Goal: Information Seeking & Learning: Understand process/instructions

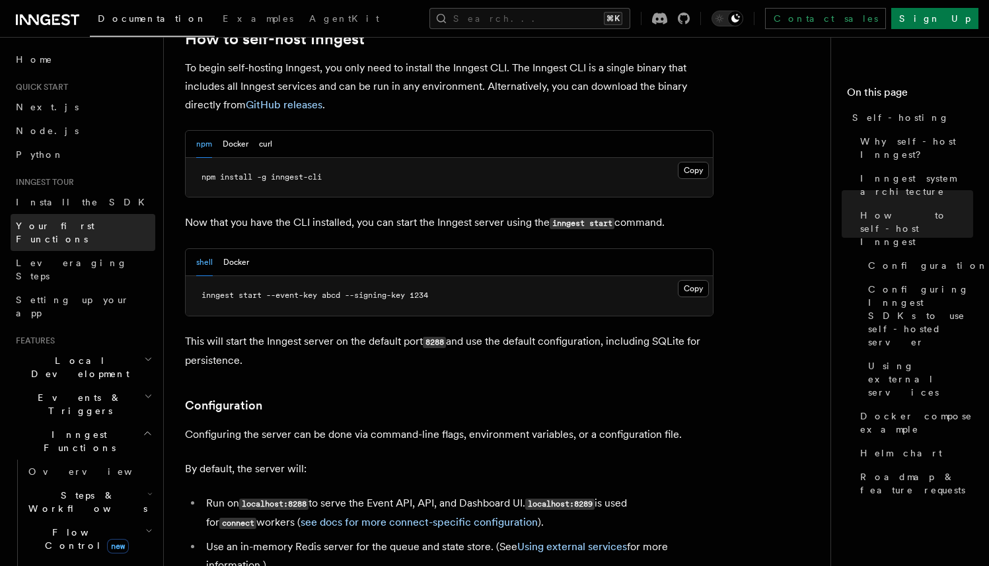
scroll to position [1357, 0]
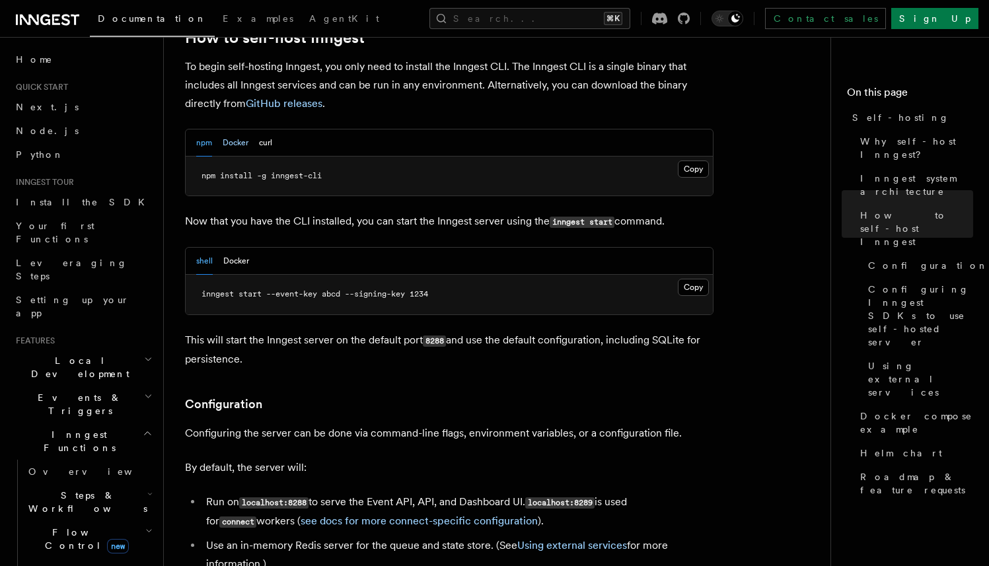
click at [235, 130] on button "Docker" at bounding box center [236, 143] width 26 height 27
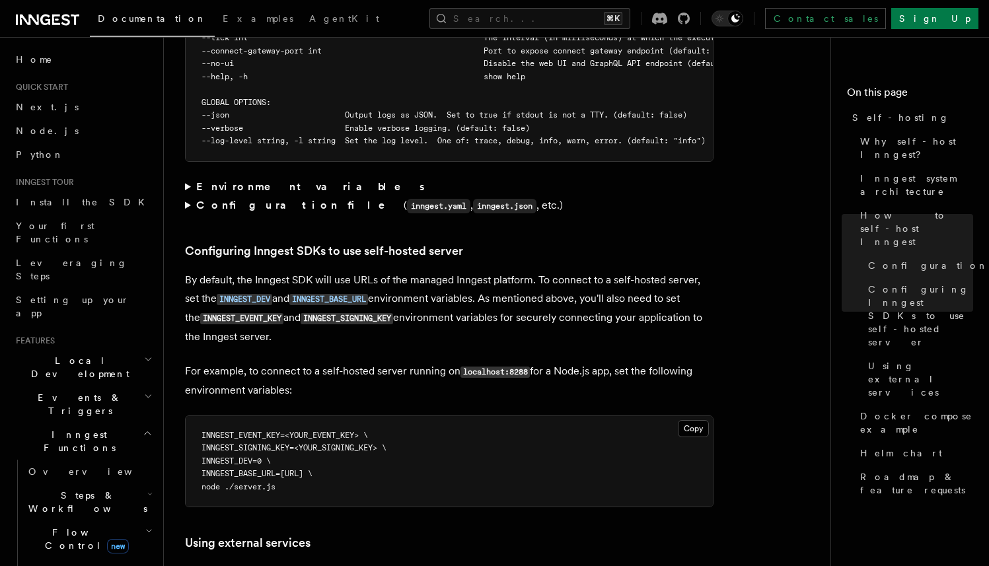
scroll to position [2686, 0]
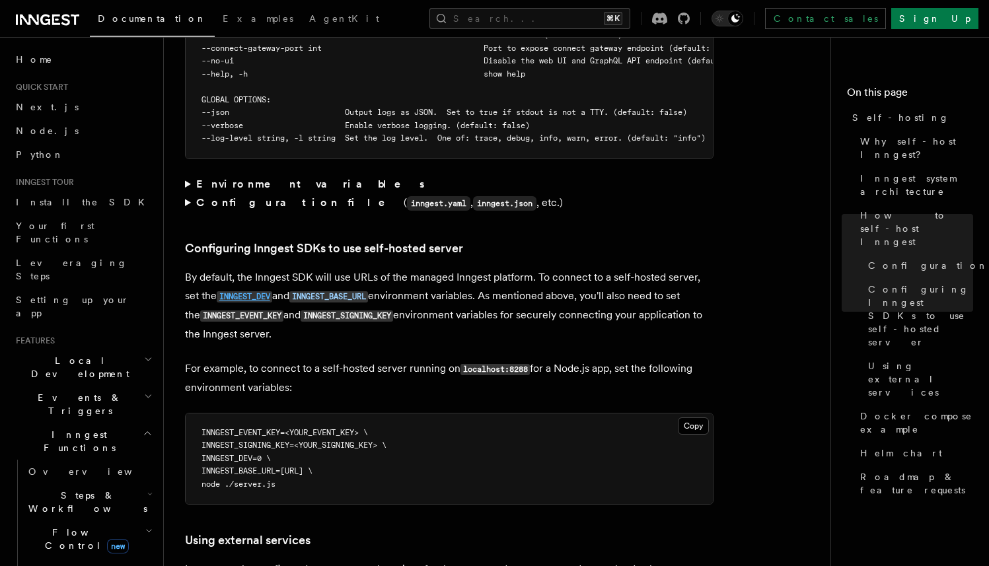
click at [263, 291] on code "INNGEST_DEV" at bounding box center [245, 296] width 56 height 11
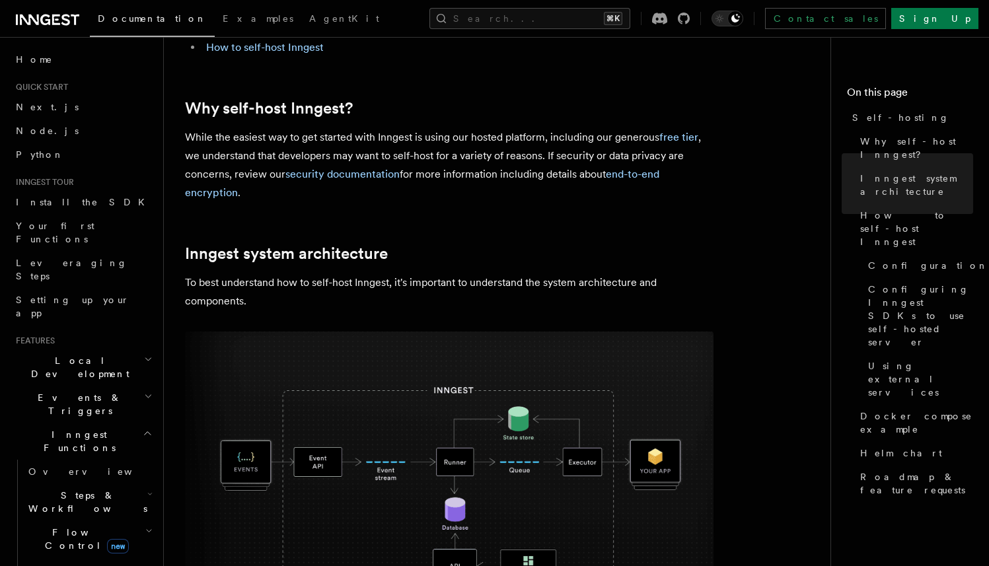
scroll to position [0, 0]
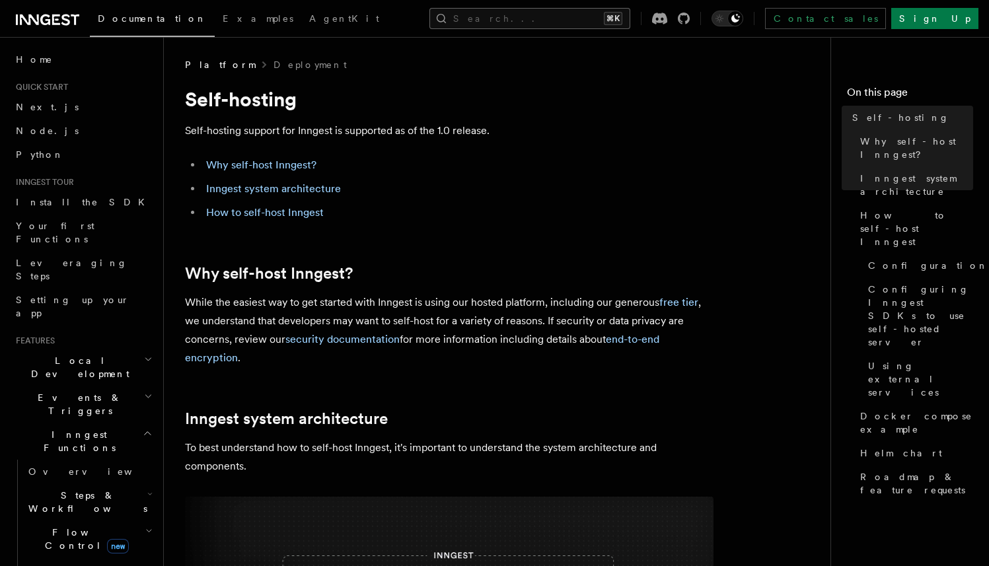
click at [549, 26] on button "Search... ⌘K" at bounding box center [530, 18] width 201 height 21
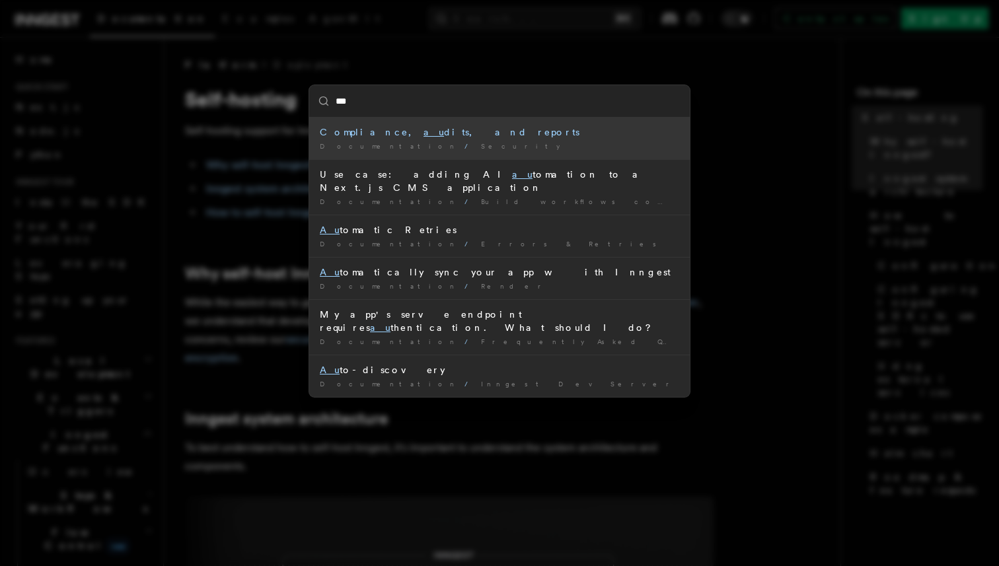
type input "****"
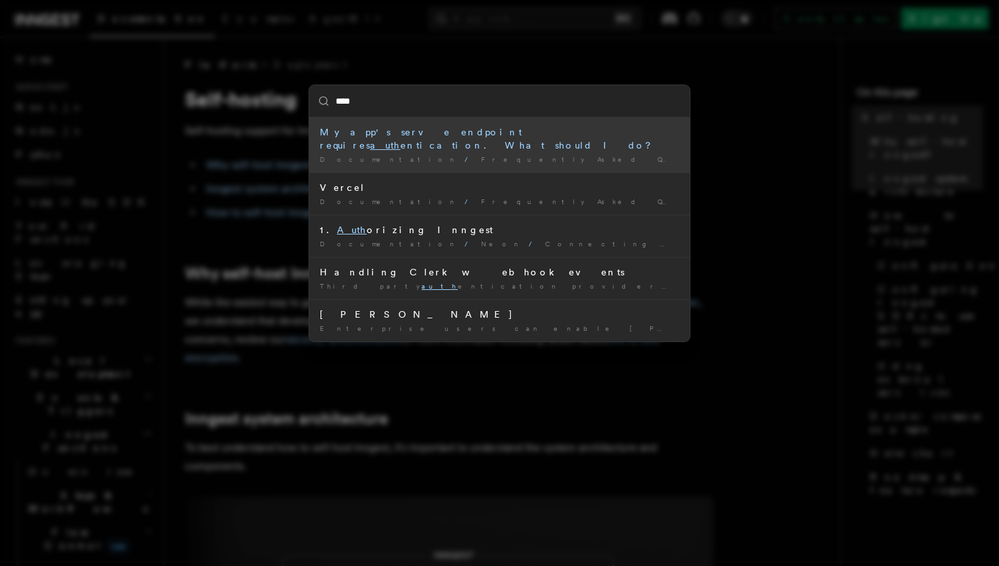
click at [484, 136] on div "My app's serve endpoint requires auth entication. What should I do?" at bounding box center [499, 139] width 359 height 26
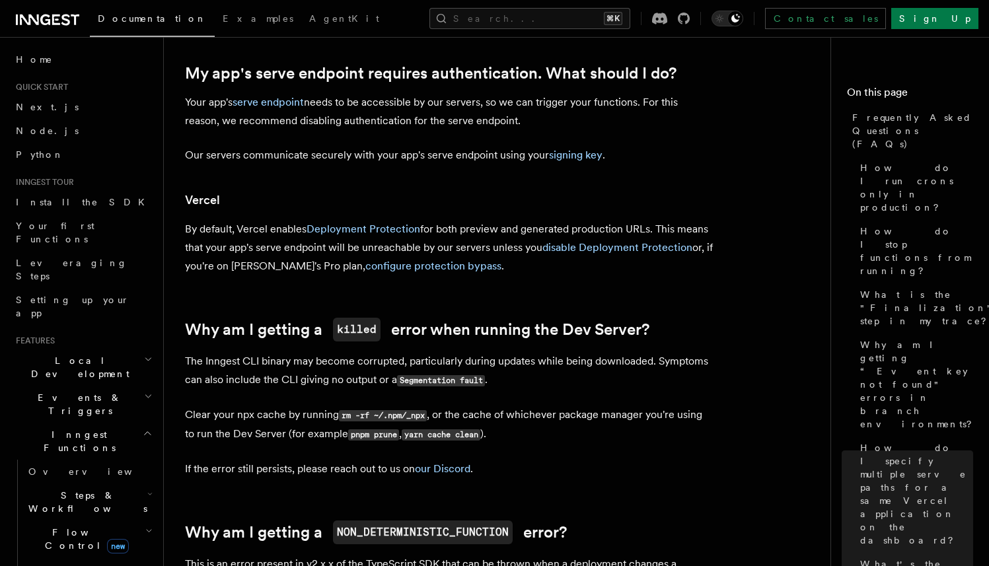
scroll to position [1559, 0]
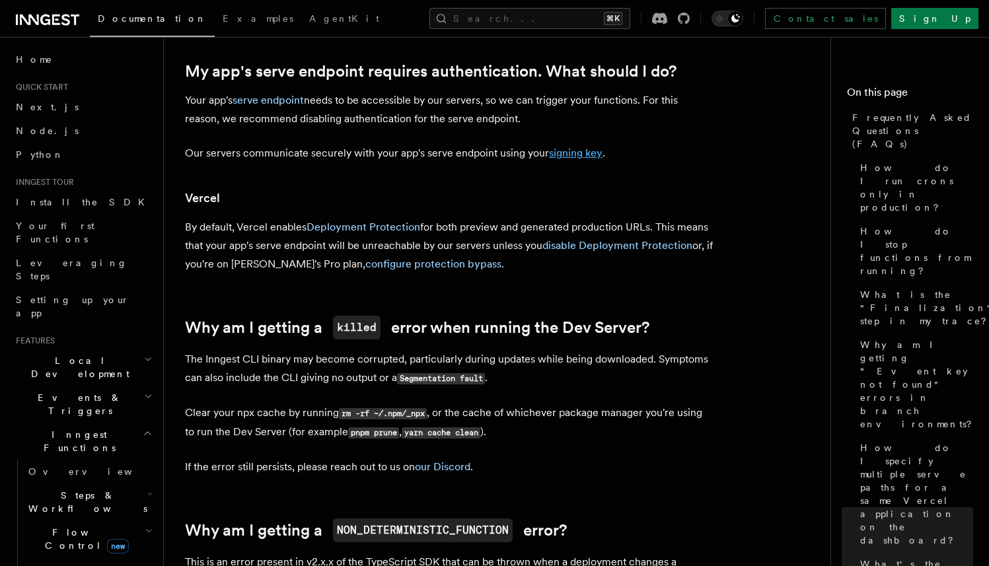
click at [566, 156] on link "signing key" at bounding box center [576, 153] width 54 height 13
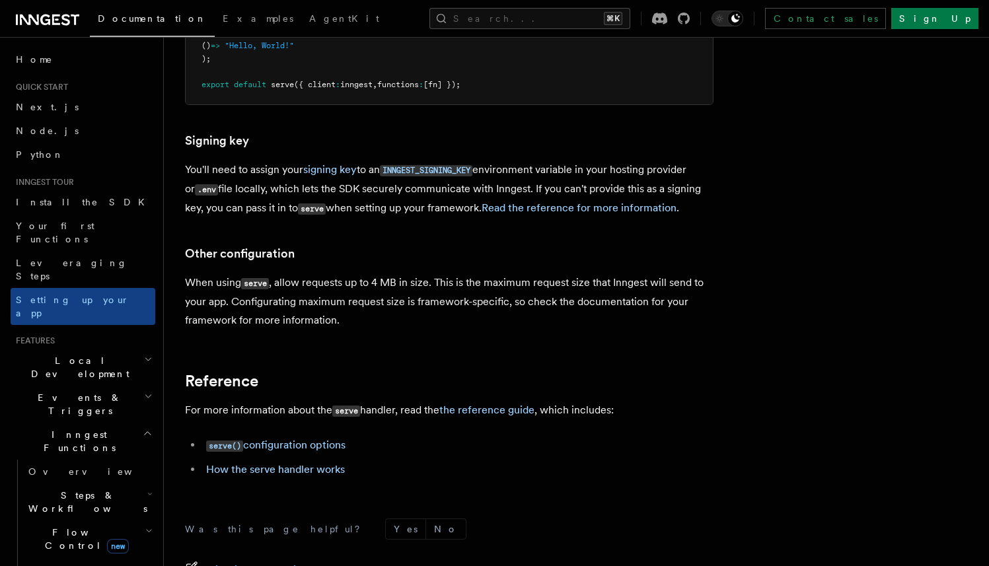
scroll to position [11077, 0]
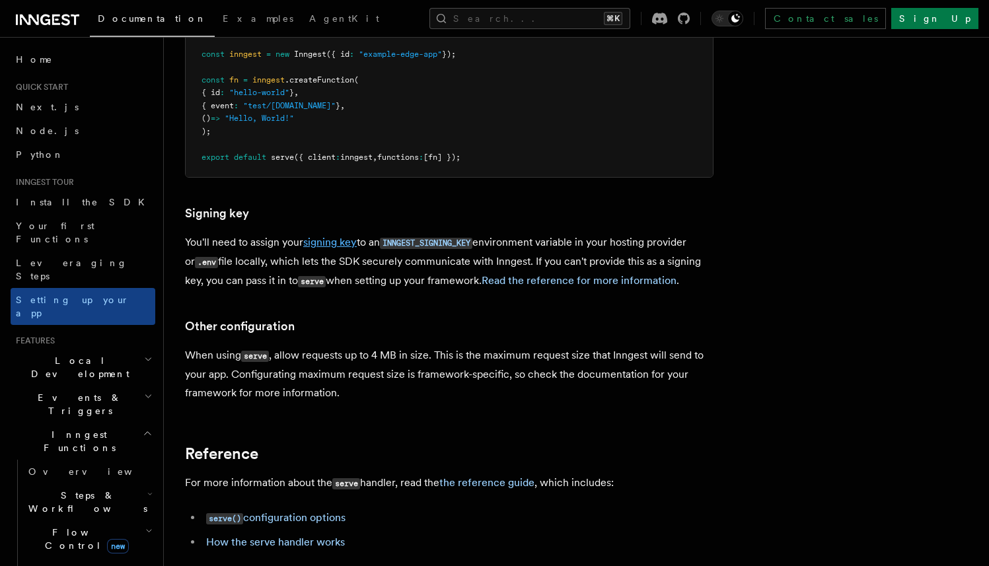
click at [346, 236] on link "signing key" at bounding box center [330, 242] width 54 height 13
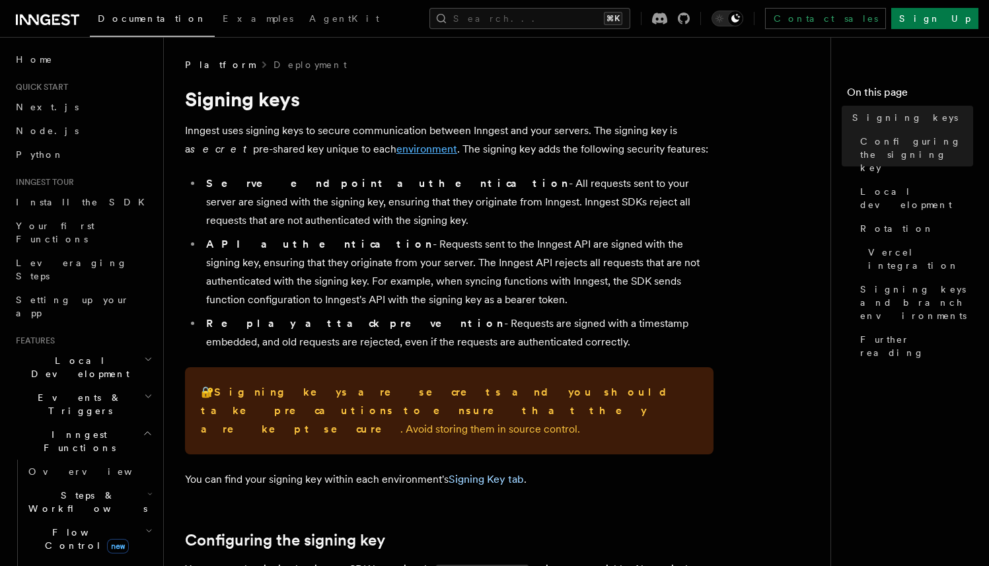
click at [397, 151] on link "environment" at bounding box center [427, 149] width 61 height 13
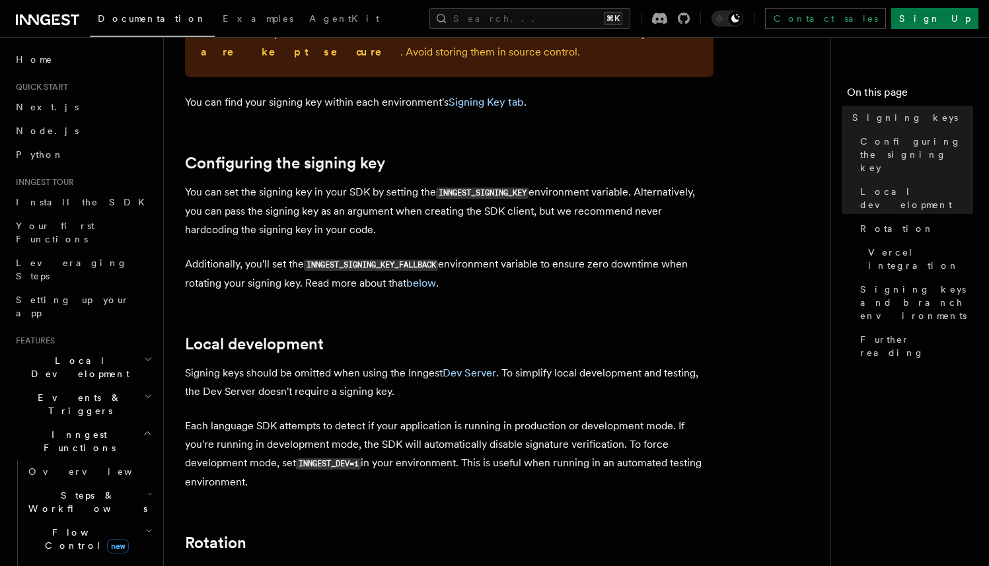
scroll to position [382, 0]
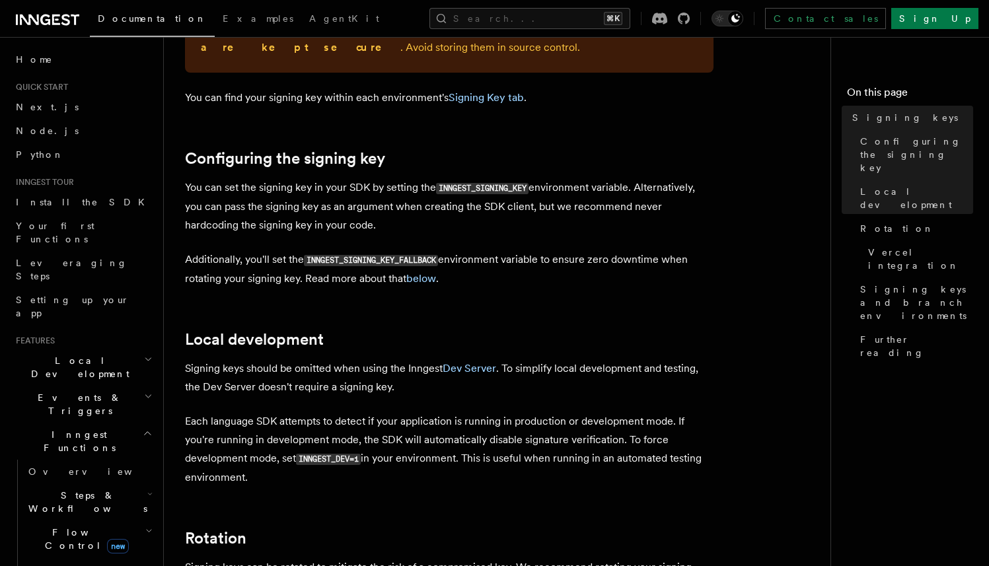
drag, startPoint x: 339, startPoint y: 212, endPoint x: 181, endPoint y: 167, distance: 164.4
click at [418, 272] on link "below" at bounding box center [421, 278] width 30 height 13
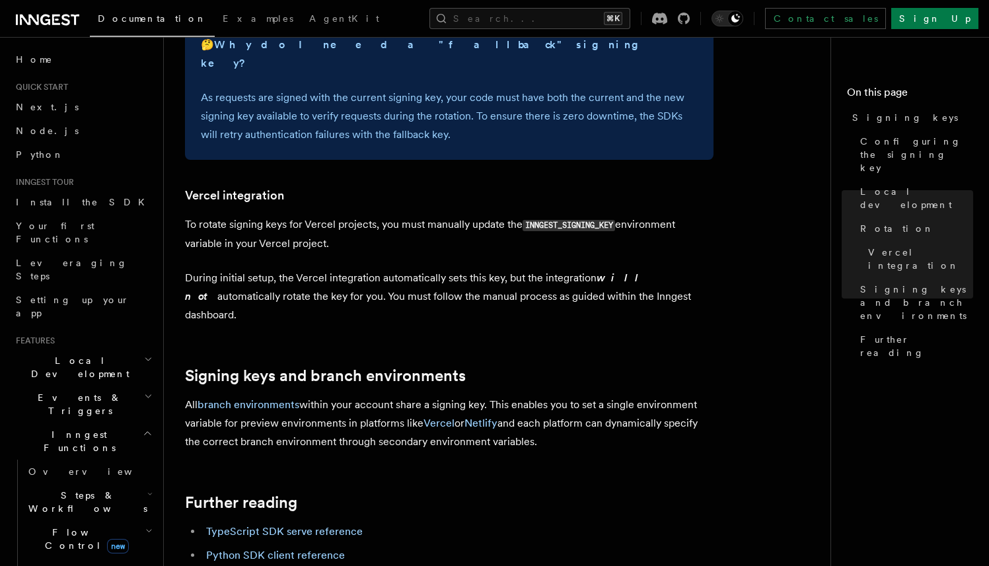
scroll to position [1250, 0]
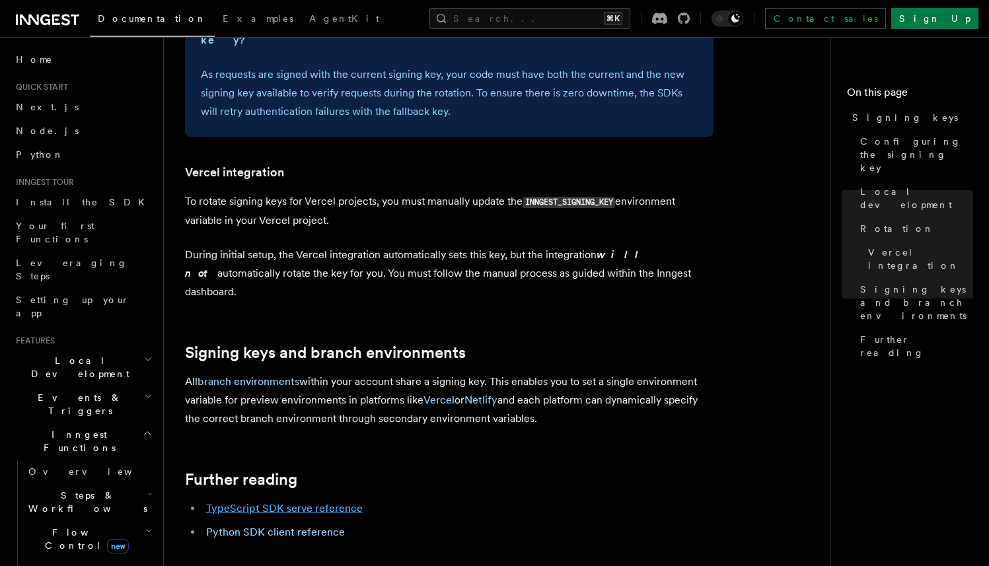
click at [326, 502] on link "TypeScript SDK serve reference" at bounding box center [284, 508] width 157 height 13
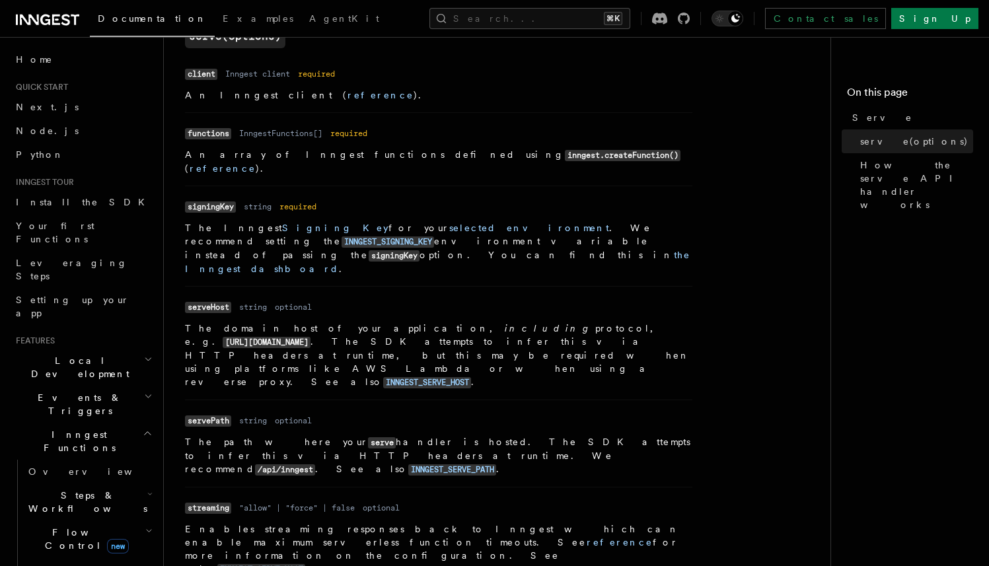
scroll to position [532, 0]
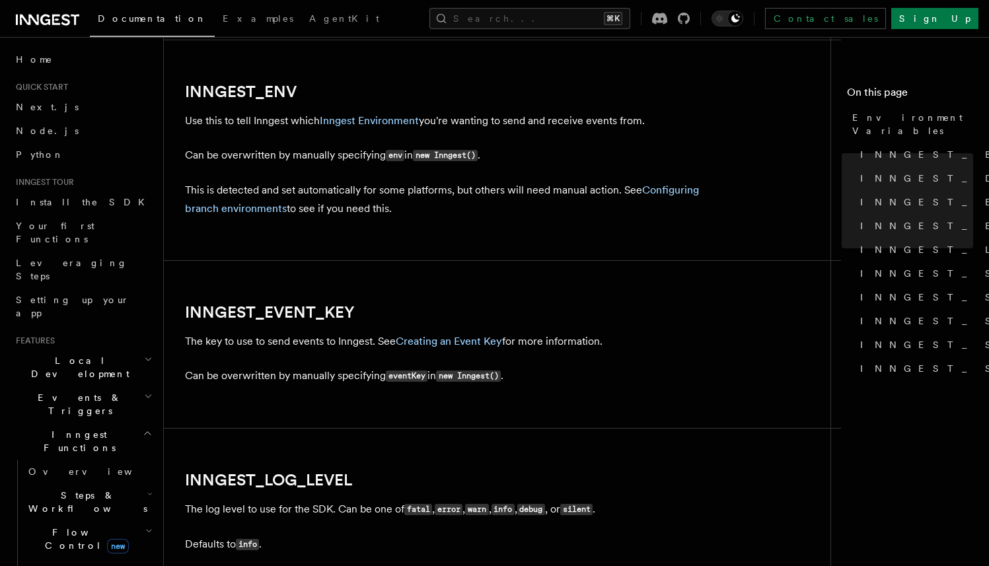
scroll to position [1268, 0]
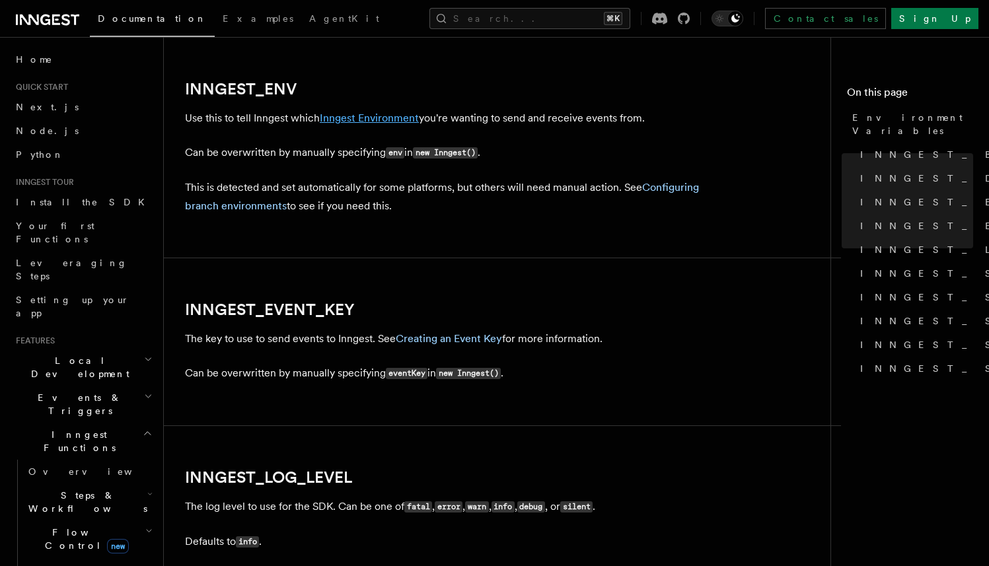
click at [381, 123] on link "Inngest Environment" at bounding box center [369, 118] width 99 height 13
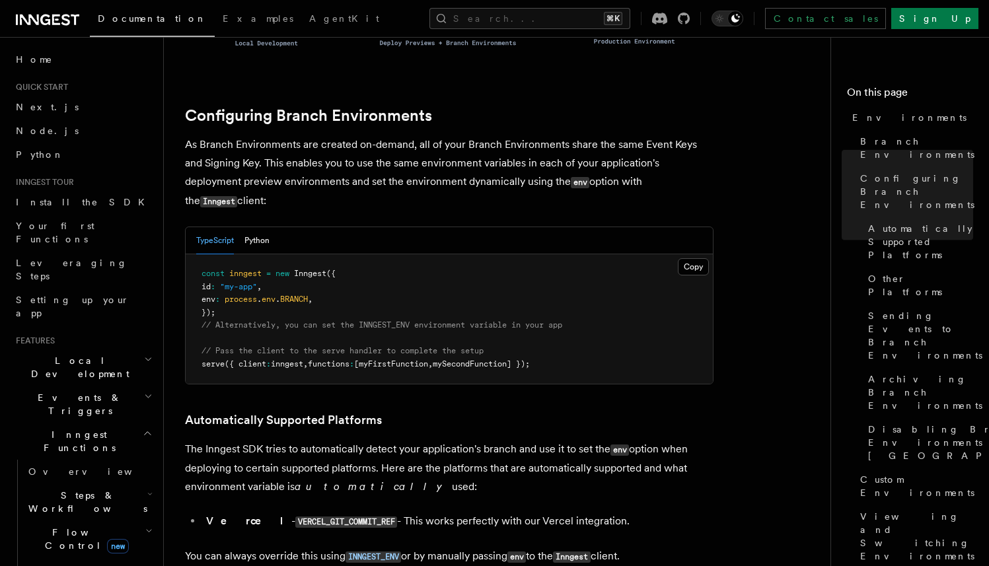
scroll to position [1249, 0]
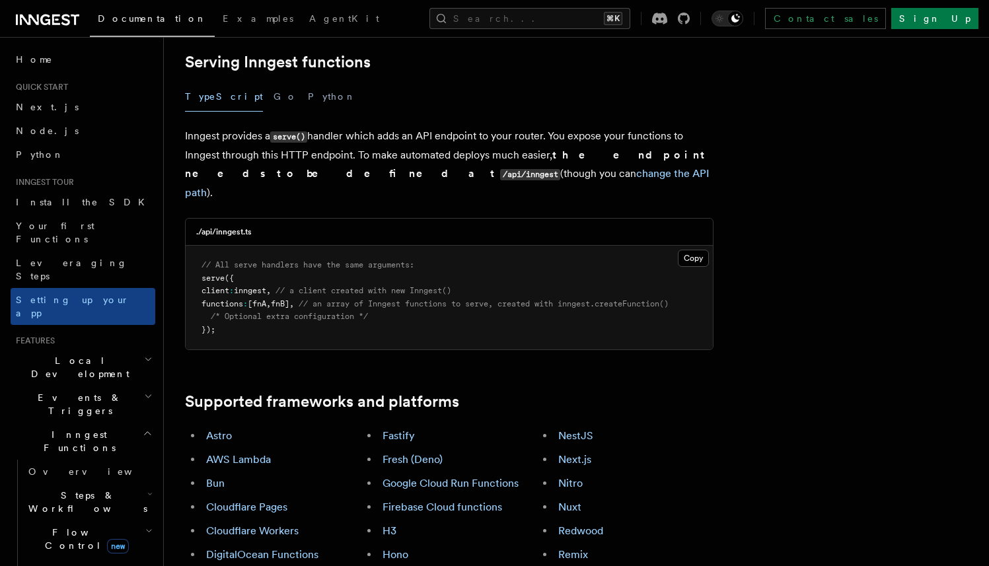
scroll to position [482, 0]
